Goal: Find specific page/section

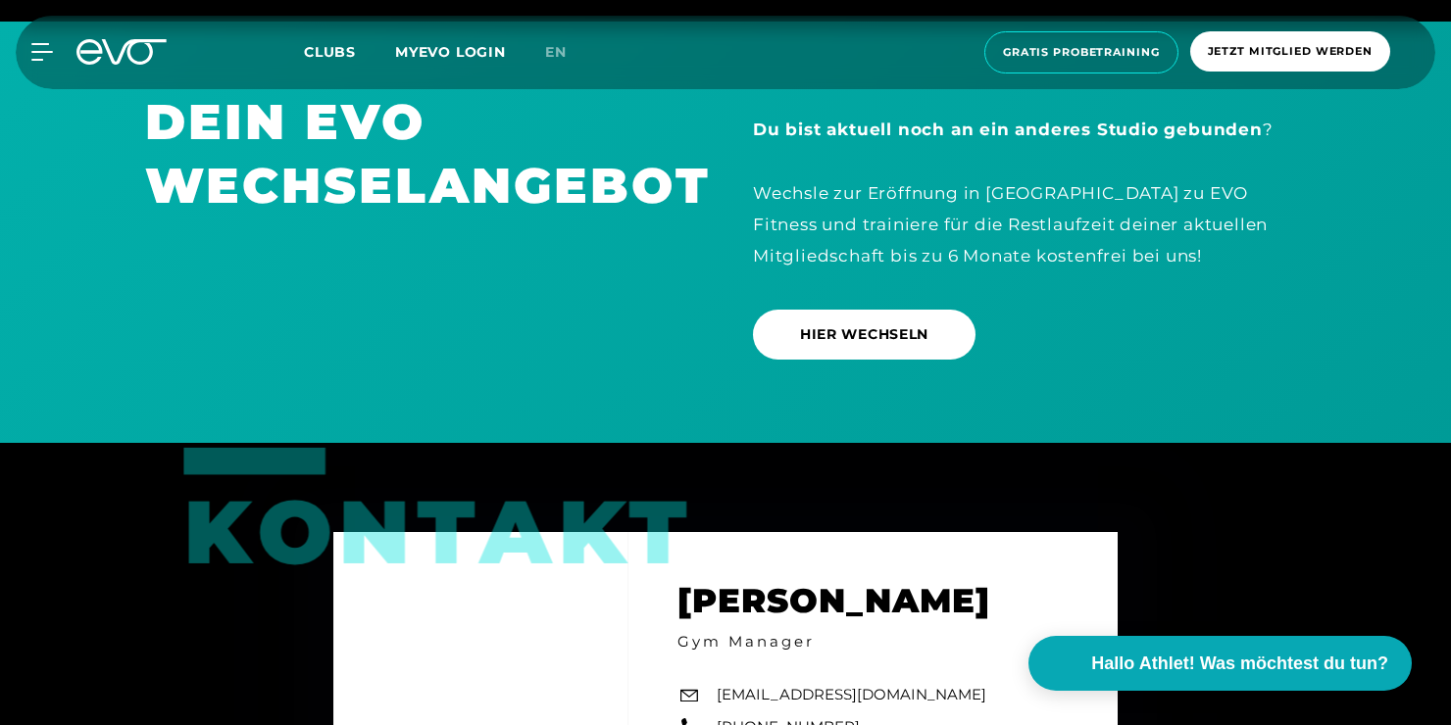
scroll to position [6078, 0]
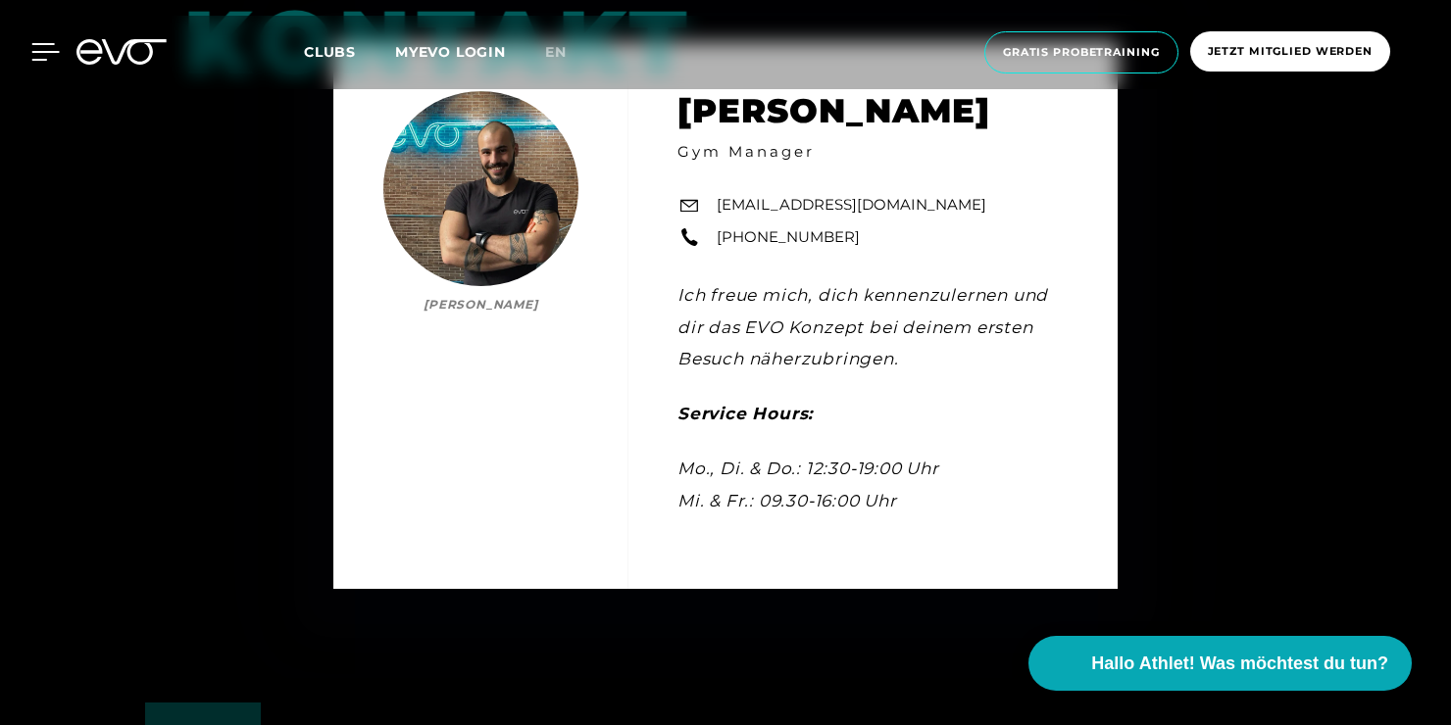
click at [50, 51] on icon at bounding box center [45, 52] width 27 height 16
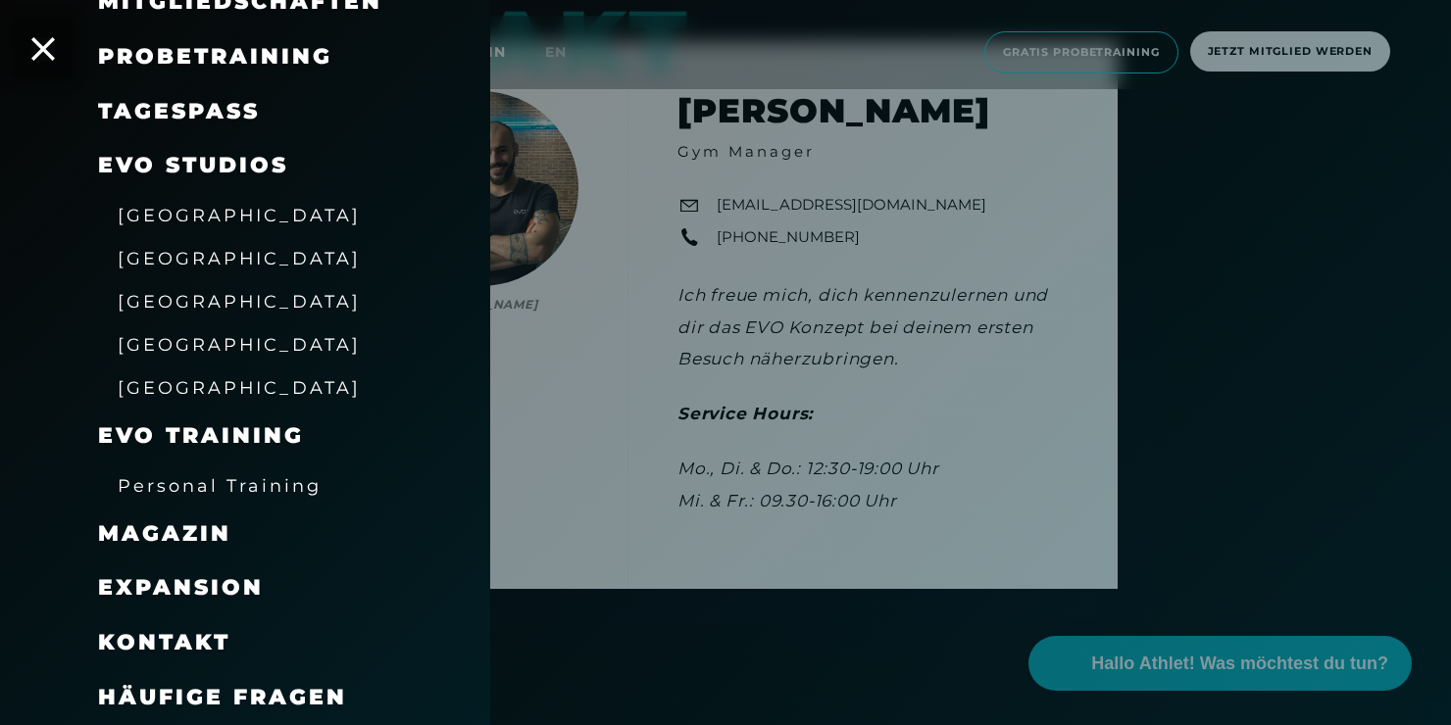
click at [721, 608] on div at bounding box center [725, 362] width 1451 height 725
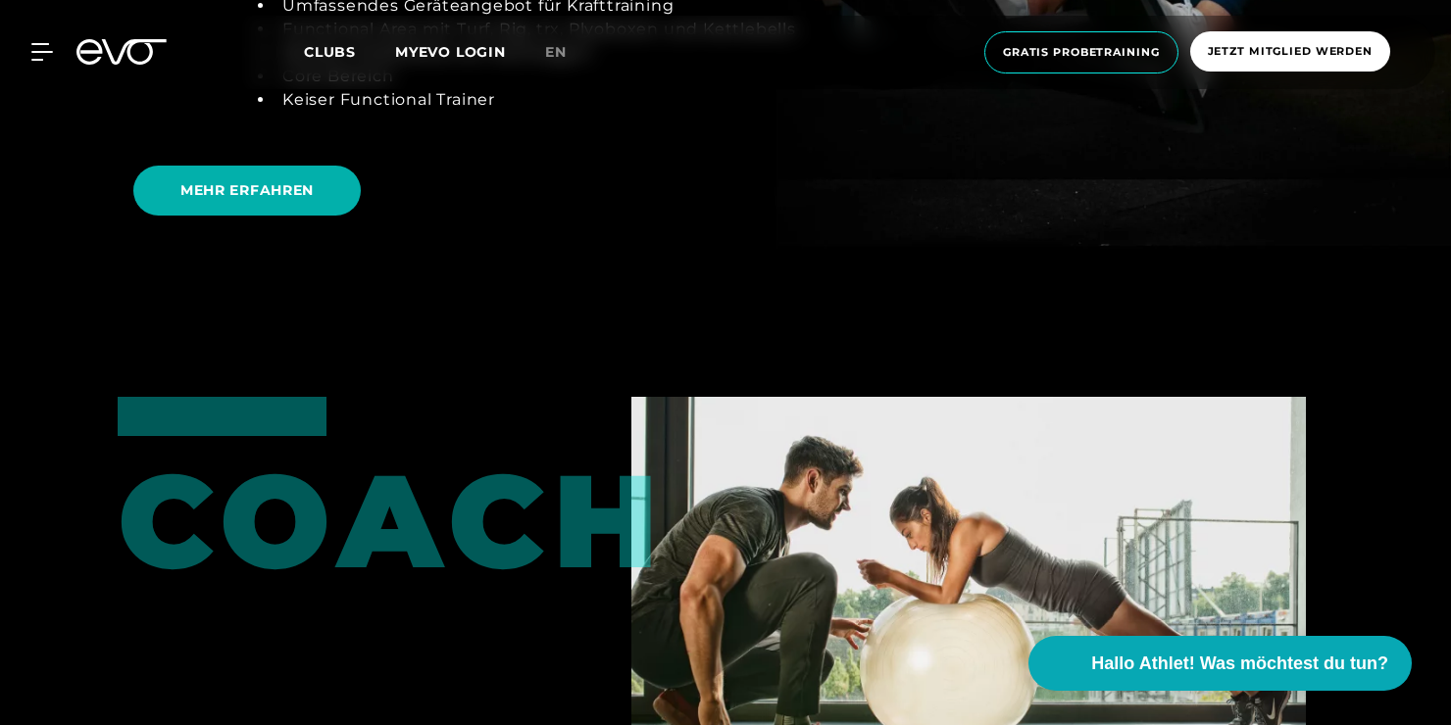
scroll to position [4117, 0]
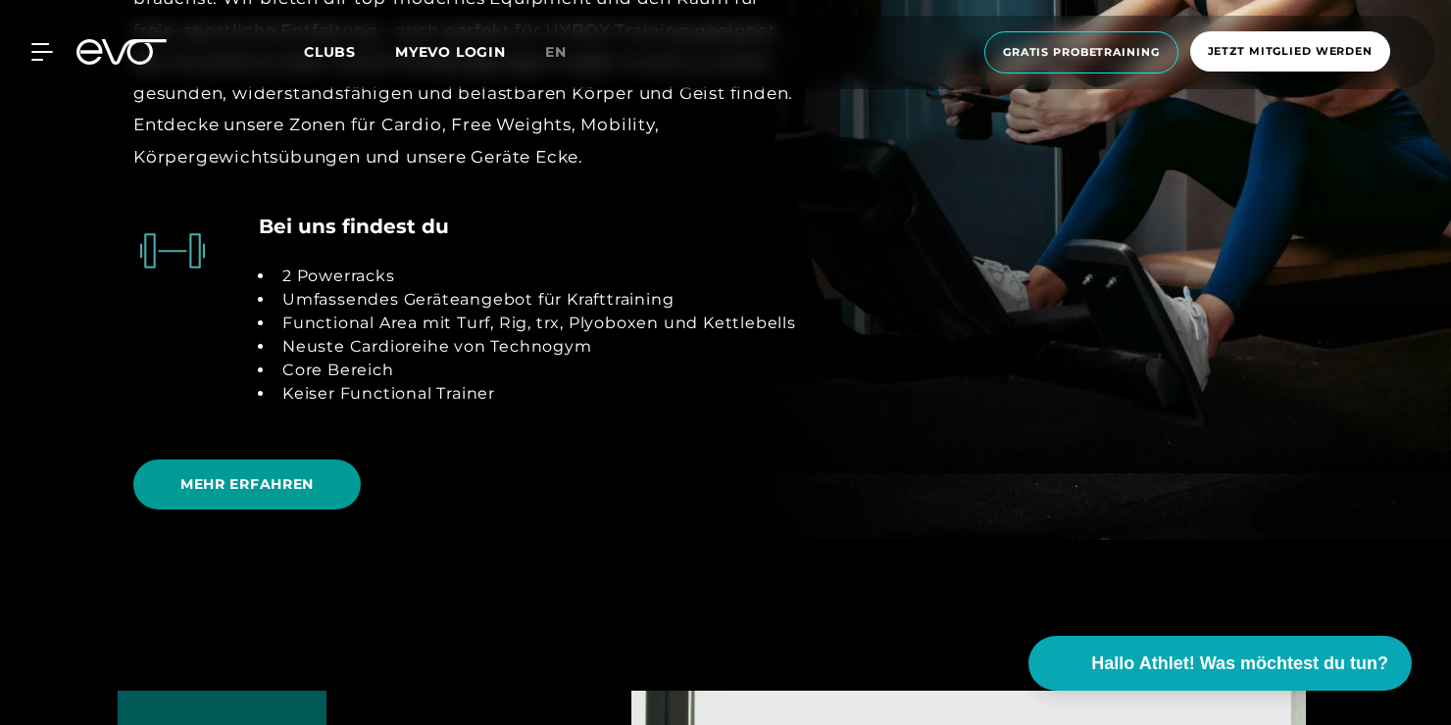
click at [205, 468] on span "MEHR ERFAHREN" at bounding box center [246, 485] width 227 height 50
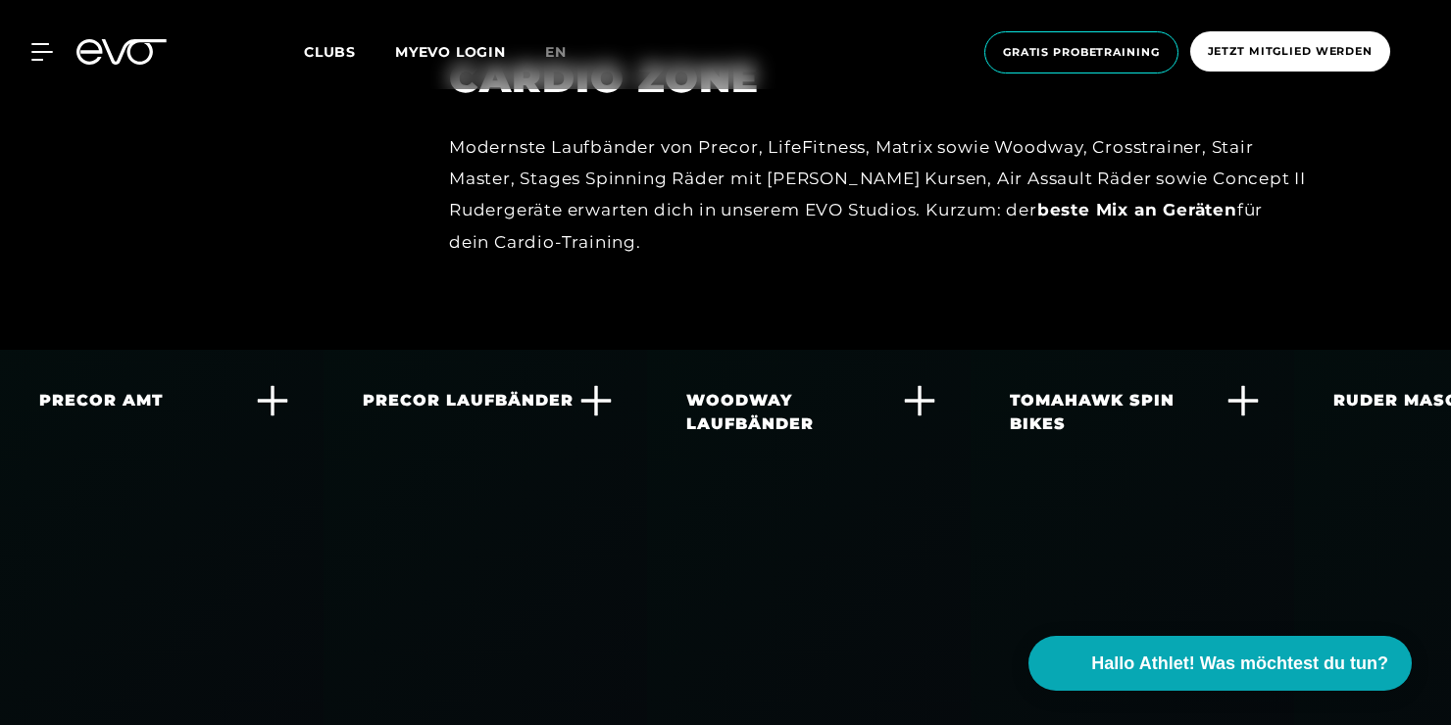
scroll to position [3627, 0]
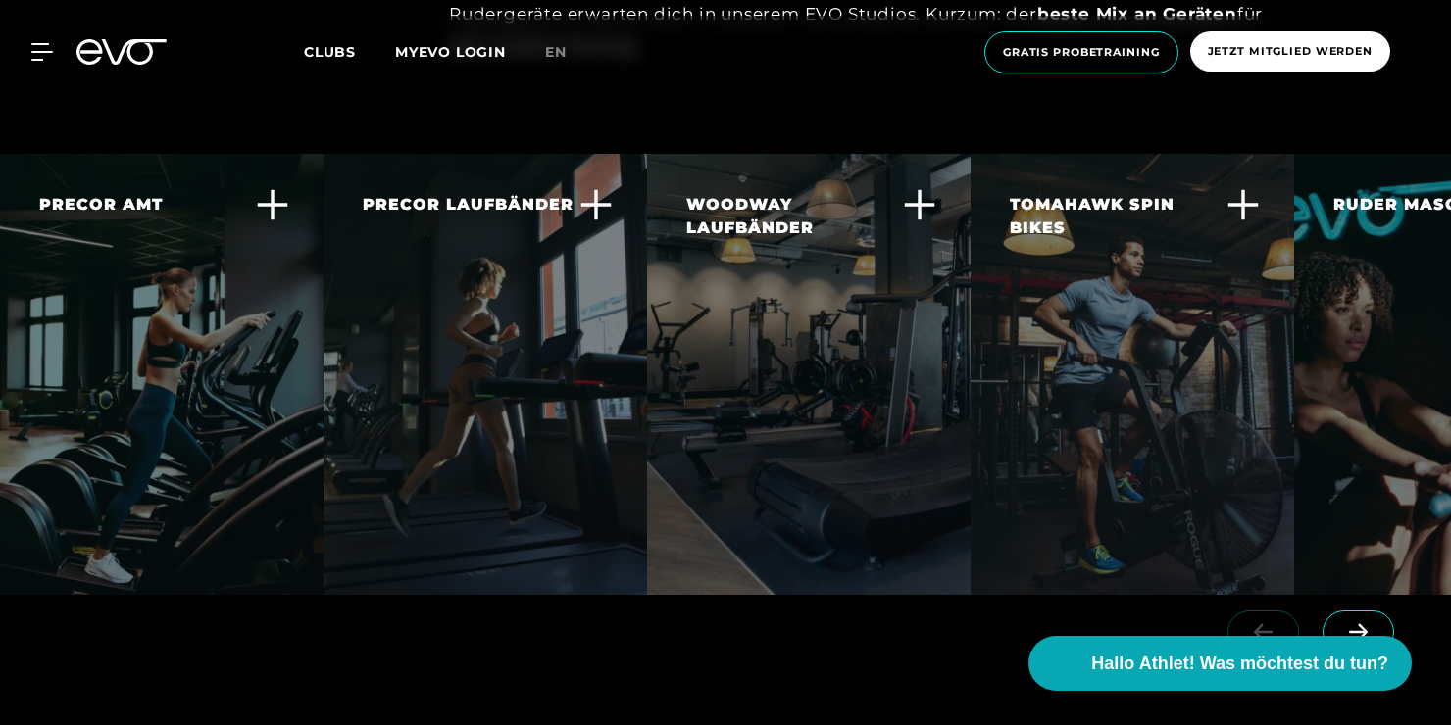
click at [1367, 623] on icon at bounding box center [1358, 632] width 34 height 18
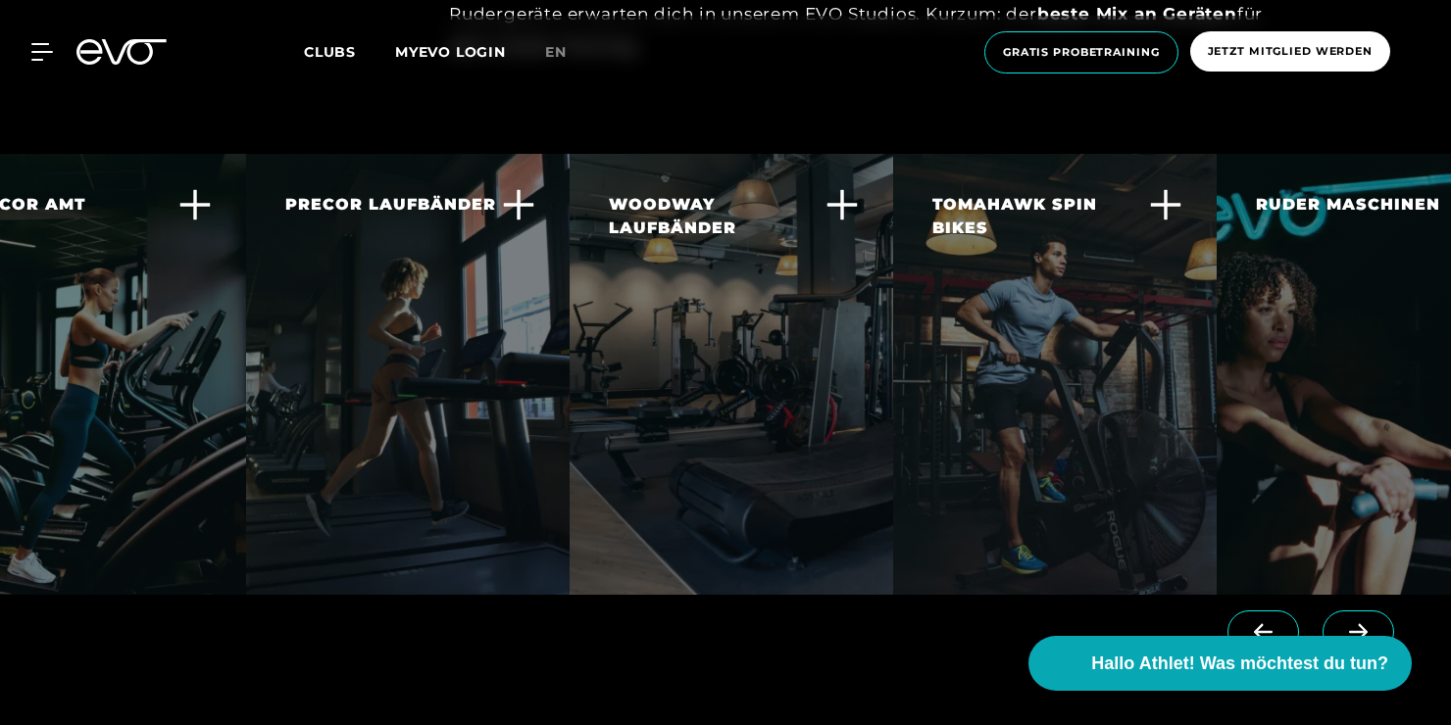
scroll to position [0, 167]
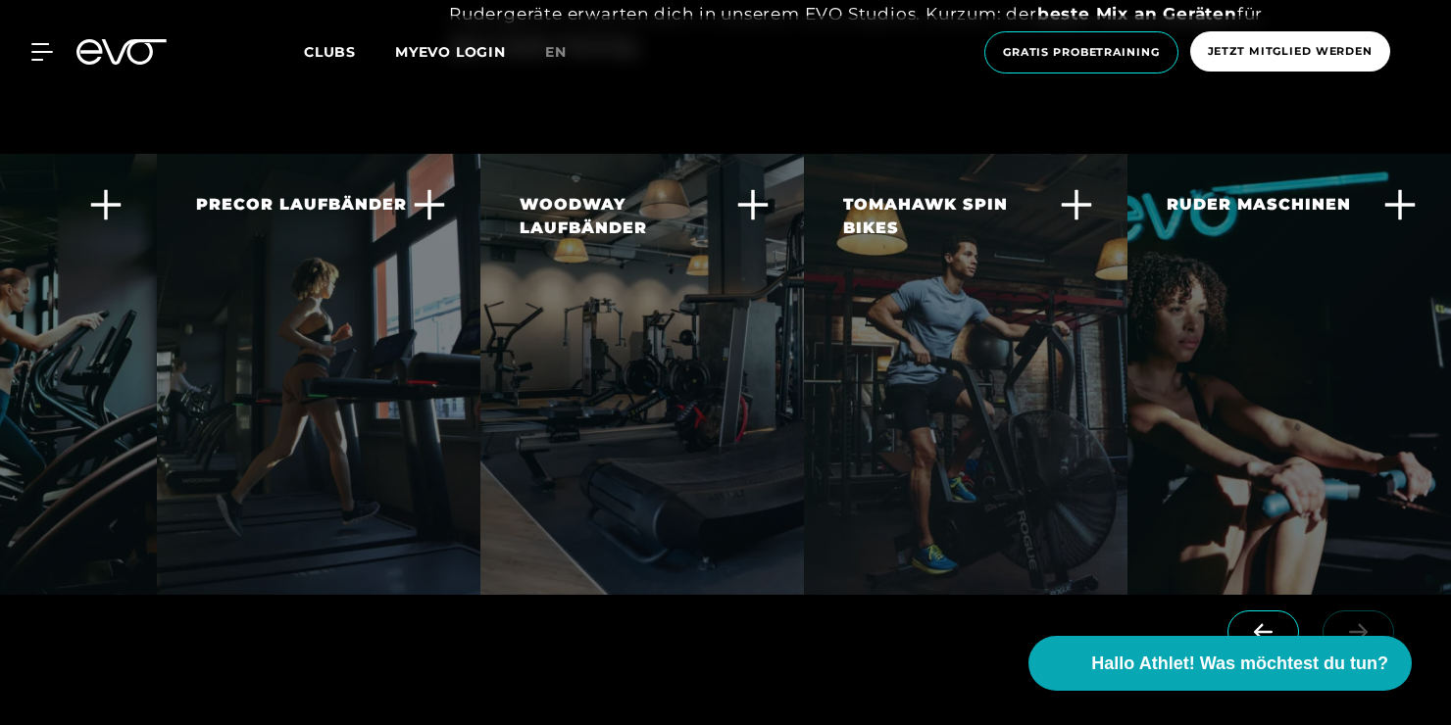
click at [1366, 595] on div at bounding box center [1314, 650] width 273 height 110
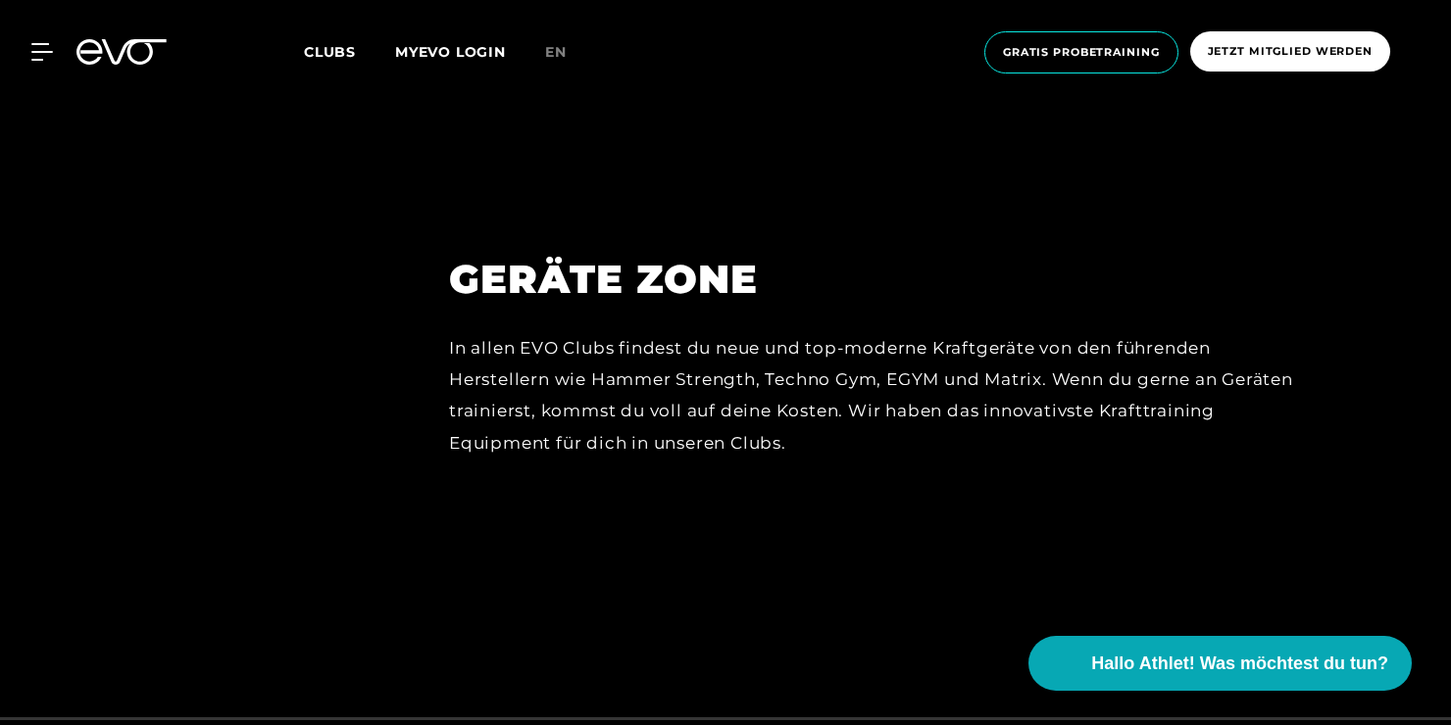
scroll to position [8075, 0]
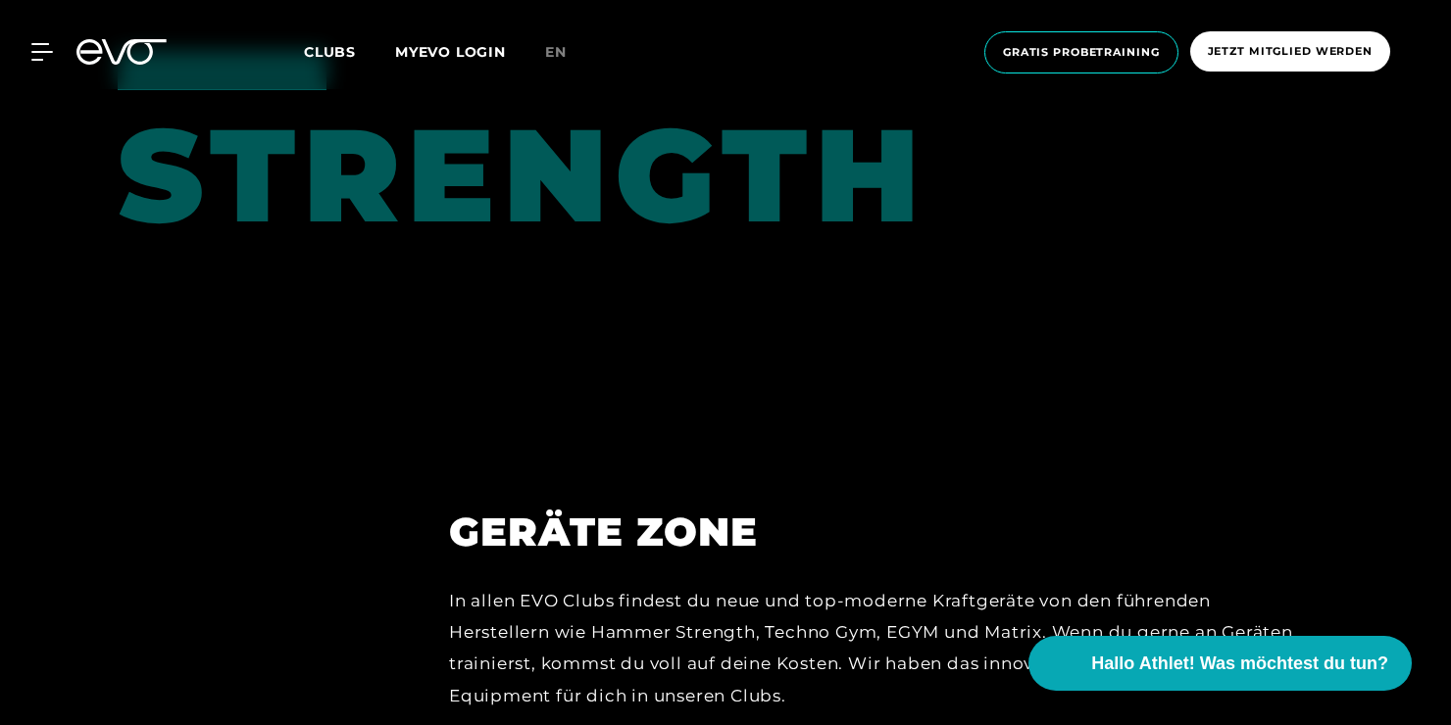
click at [135, 66] on div "MyEVO Login Über EVO Mitgliedschaften Probetraining TAGESPASS EVO Studios [GEOG…" at bounding box center [725, 53] width 1443 height 74
click at [28, 43] on div at bounding box center [30, 52] width 59 height 18
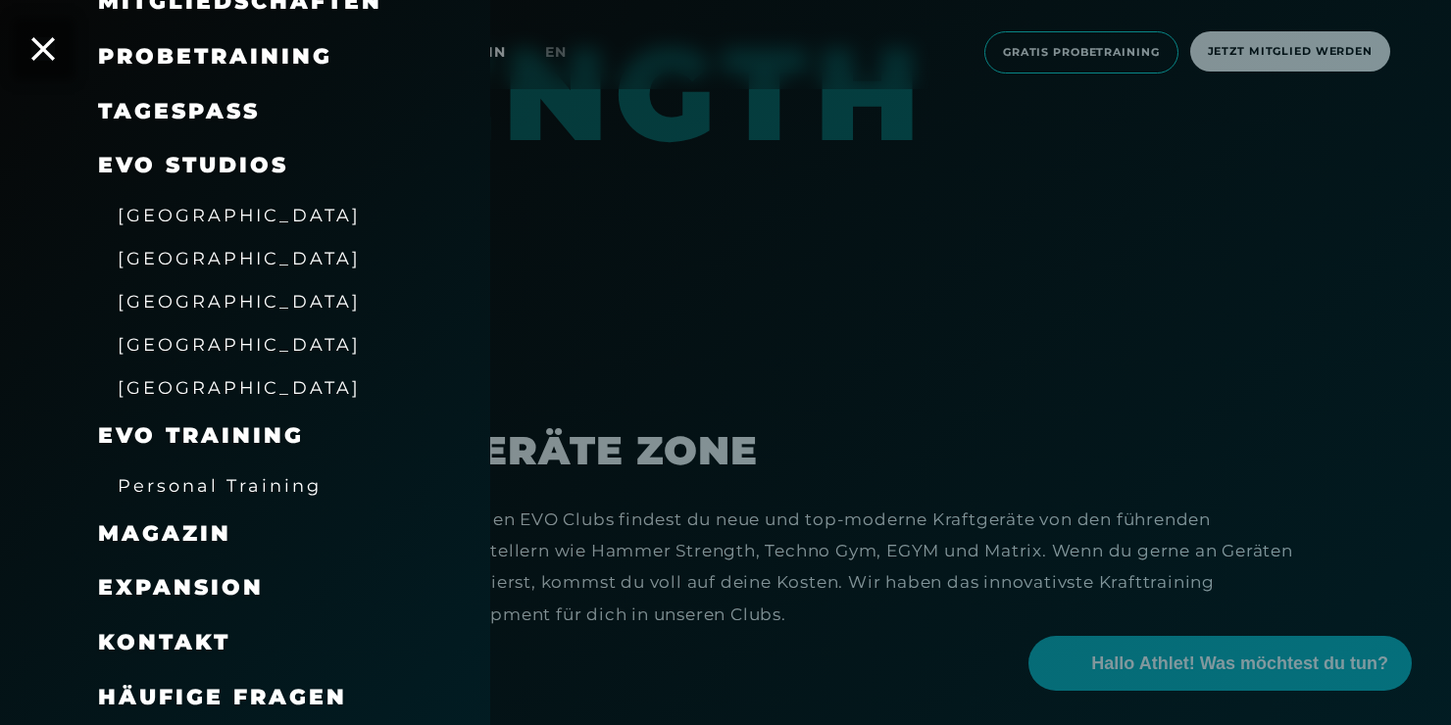
scroll to position [8271, 0]
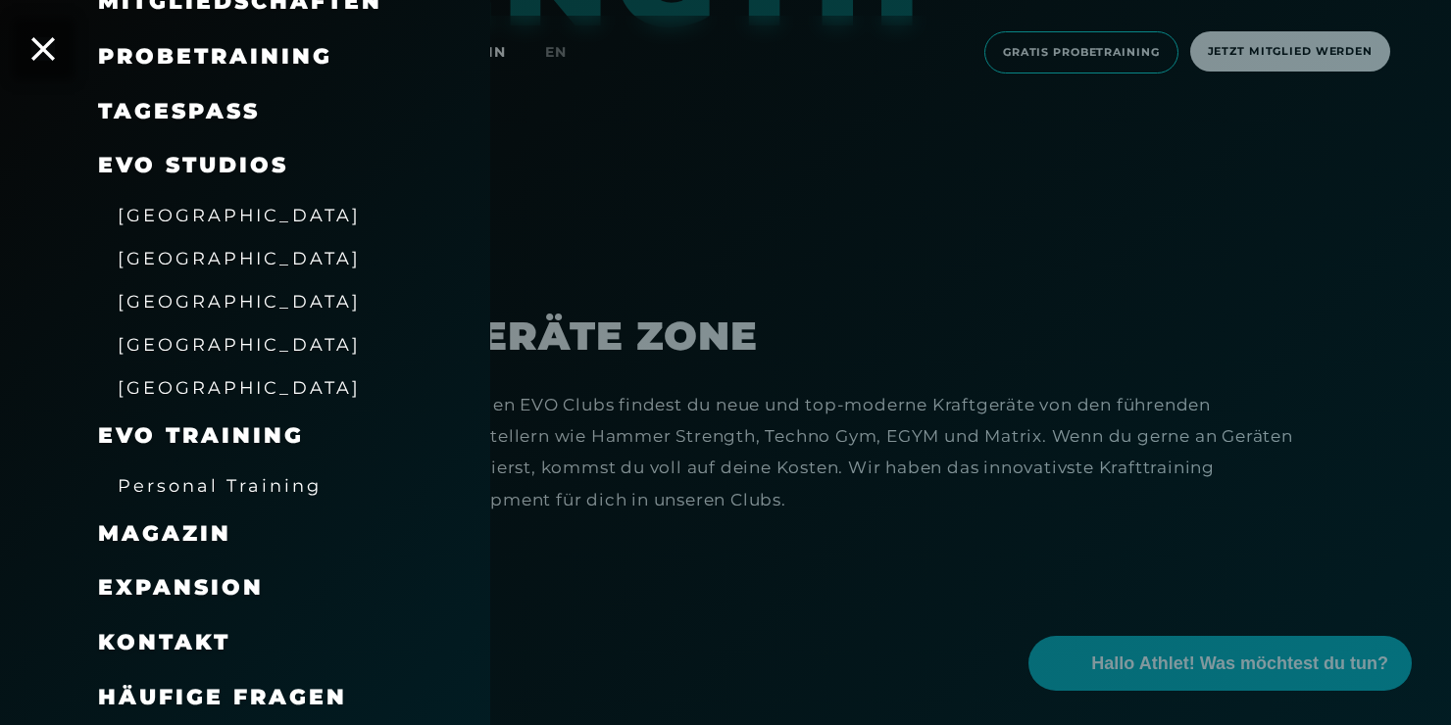
click at [163, 257] on span "[GEOGRAPHIC_DATA]" at bounding box center [239, 258] width 243 height 21
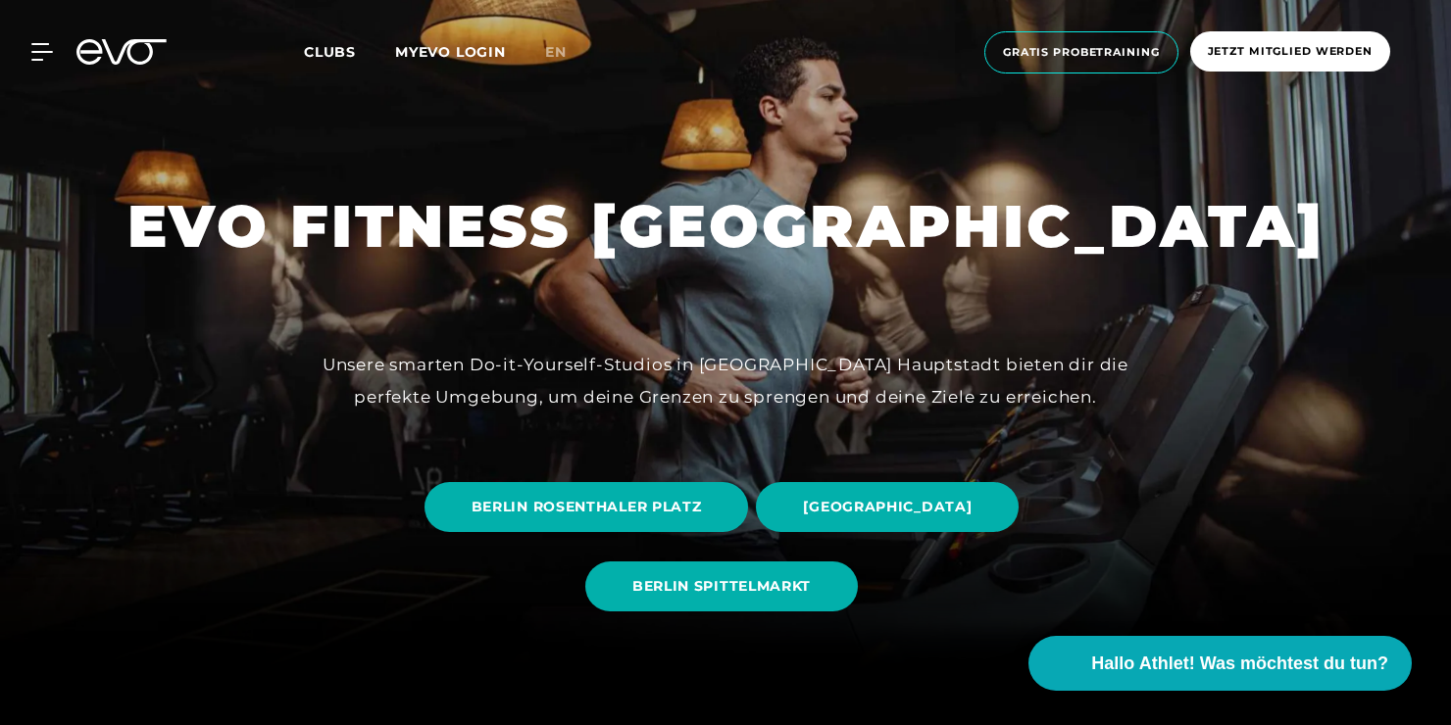
scroll to position [98, 0]
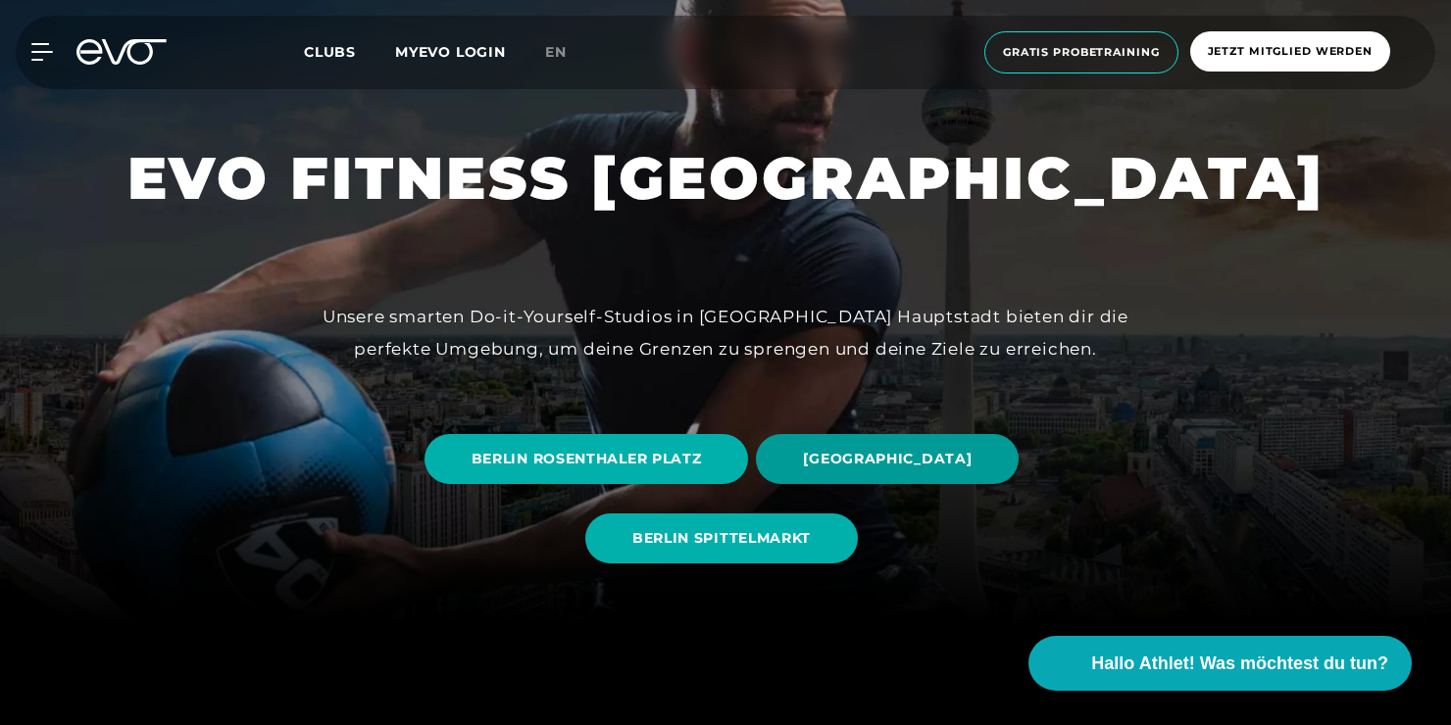
click at [821, 450] on span "[GEOGRAPHIC_DATA]" at bounding box center [887, 459] width 169 height 21
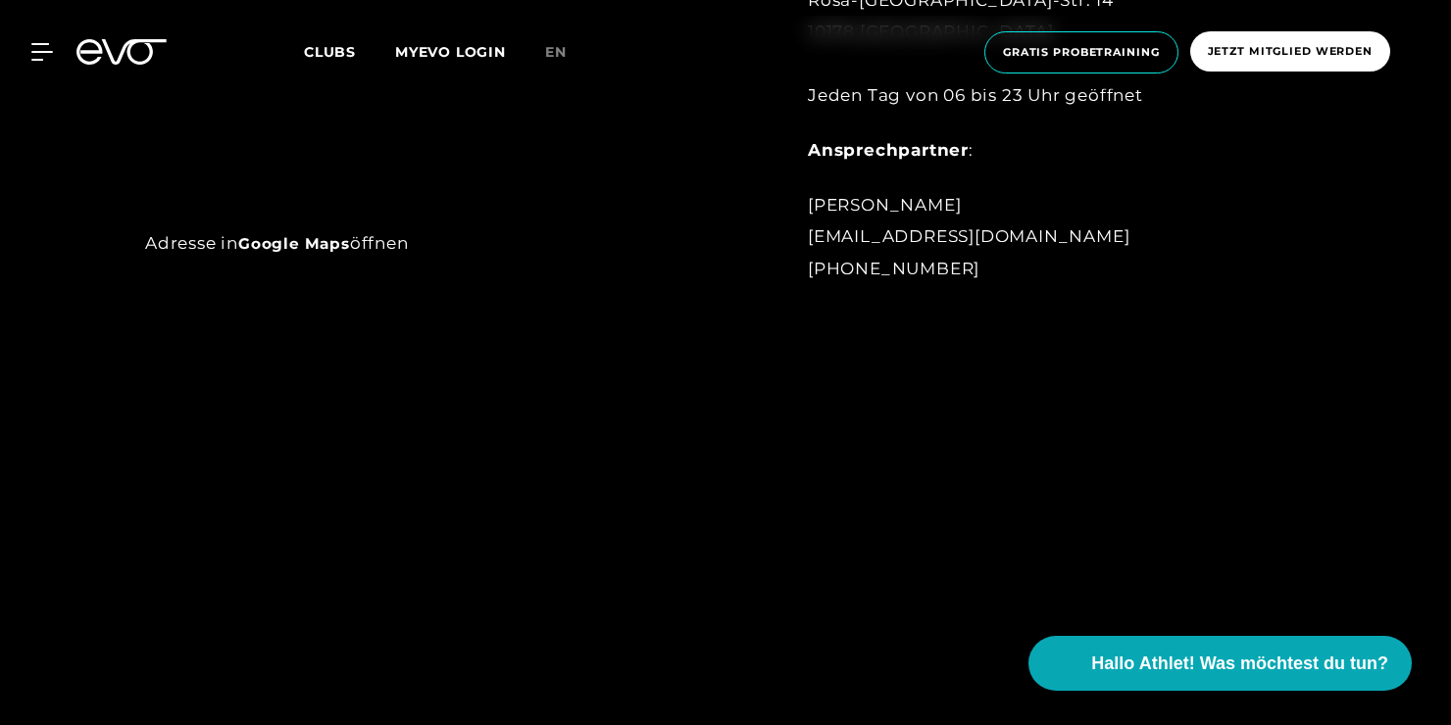
scroll to position [1569, 0]
